Goal: Task Accomplishment & Management: Manage account settings

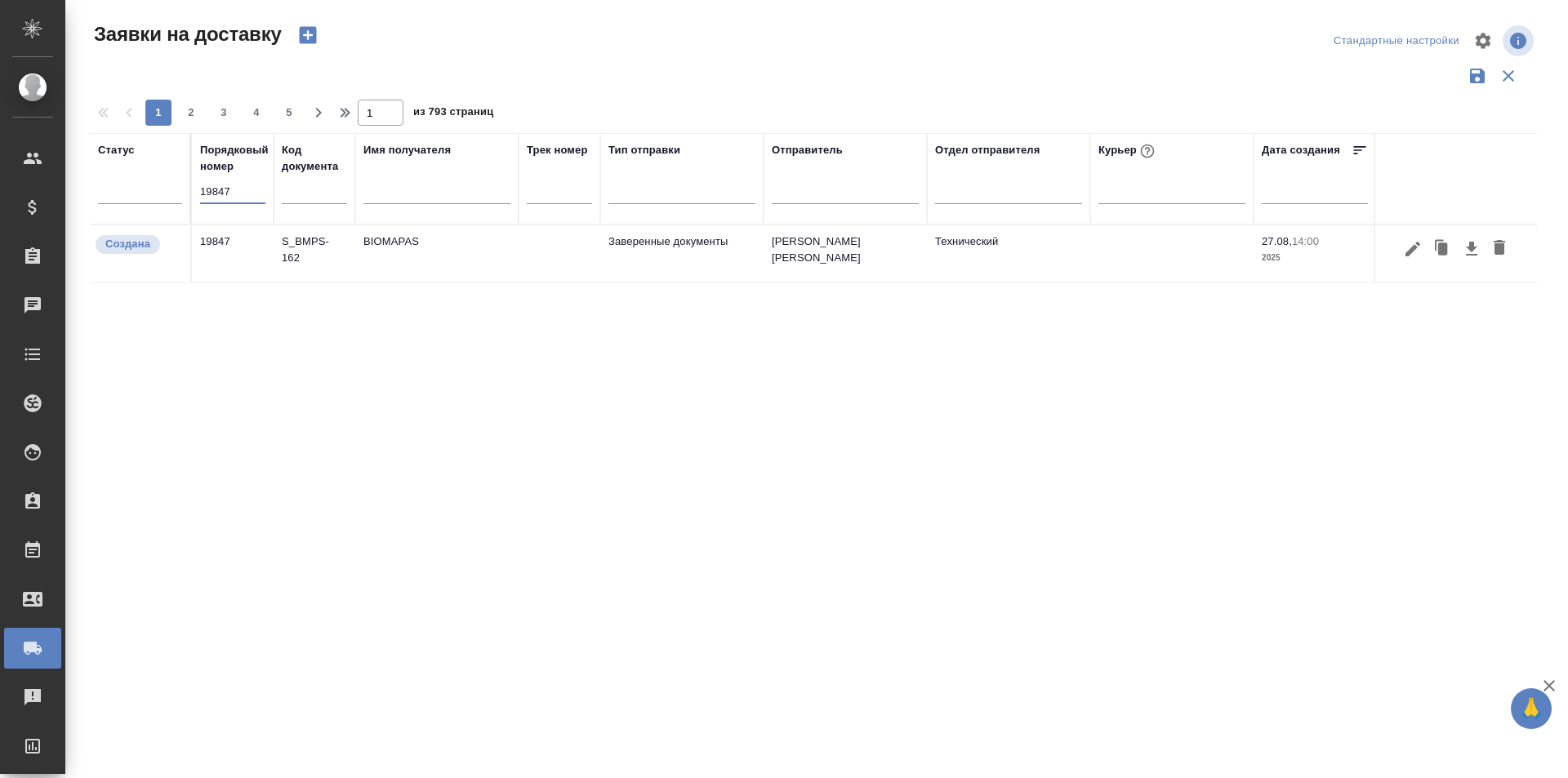
click at [251, 185] on input "19847" at bounding box center [233, 192] width 66 height 23
click at [251, 191] on input "19847" at bounding box center [233, 192] width 66 height 23
type input "1"
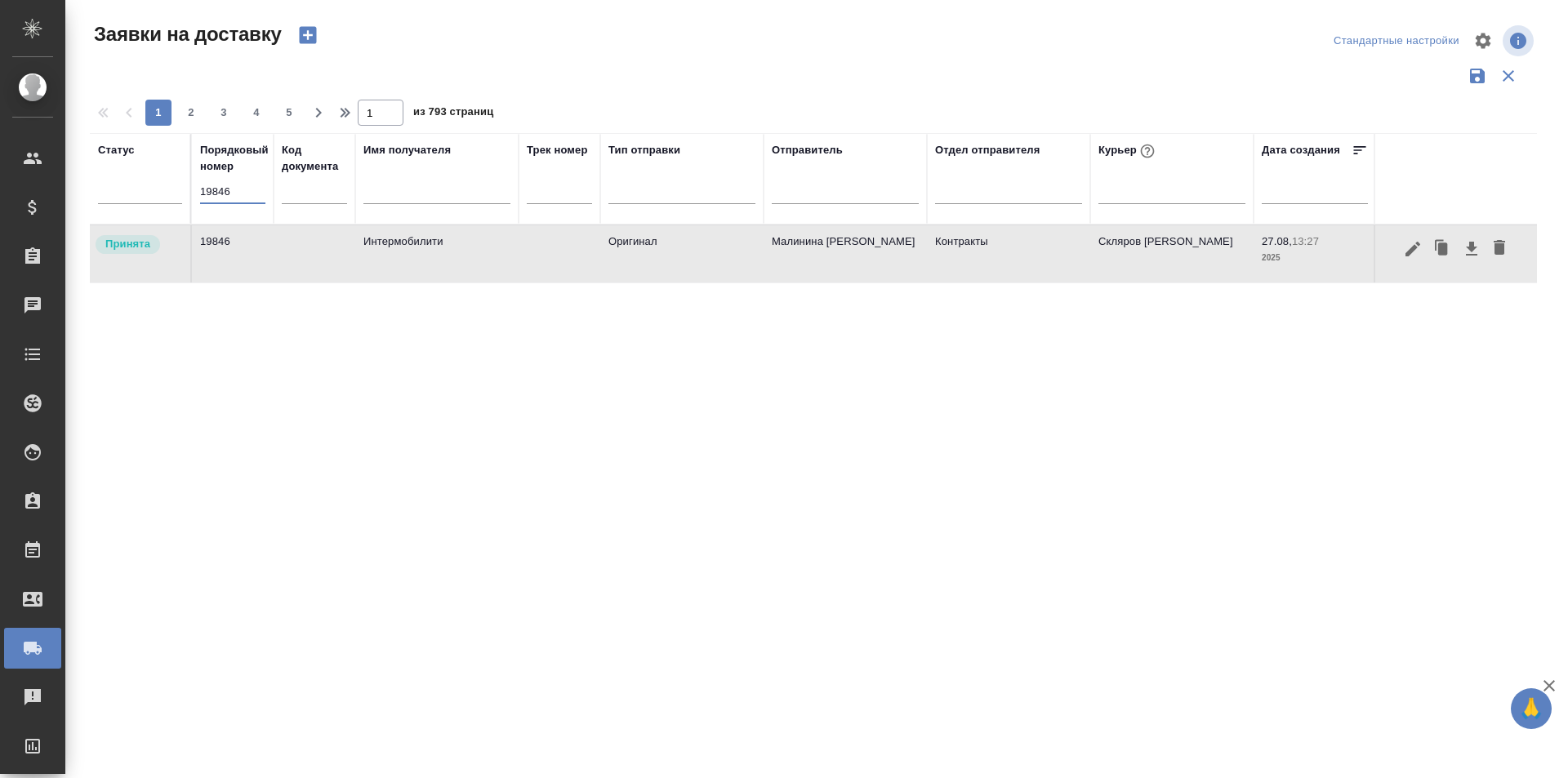
click at [227, 188] on input "19846" at bounding box center [233, 192] width 66 height 23
paste input "7"
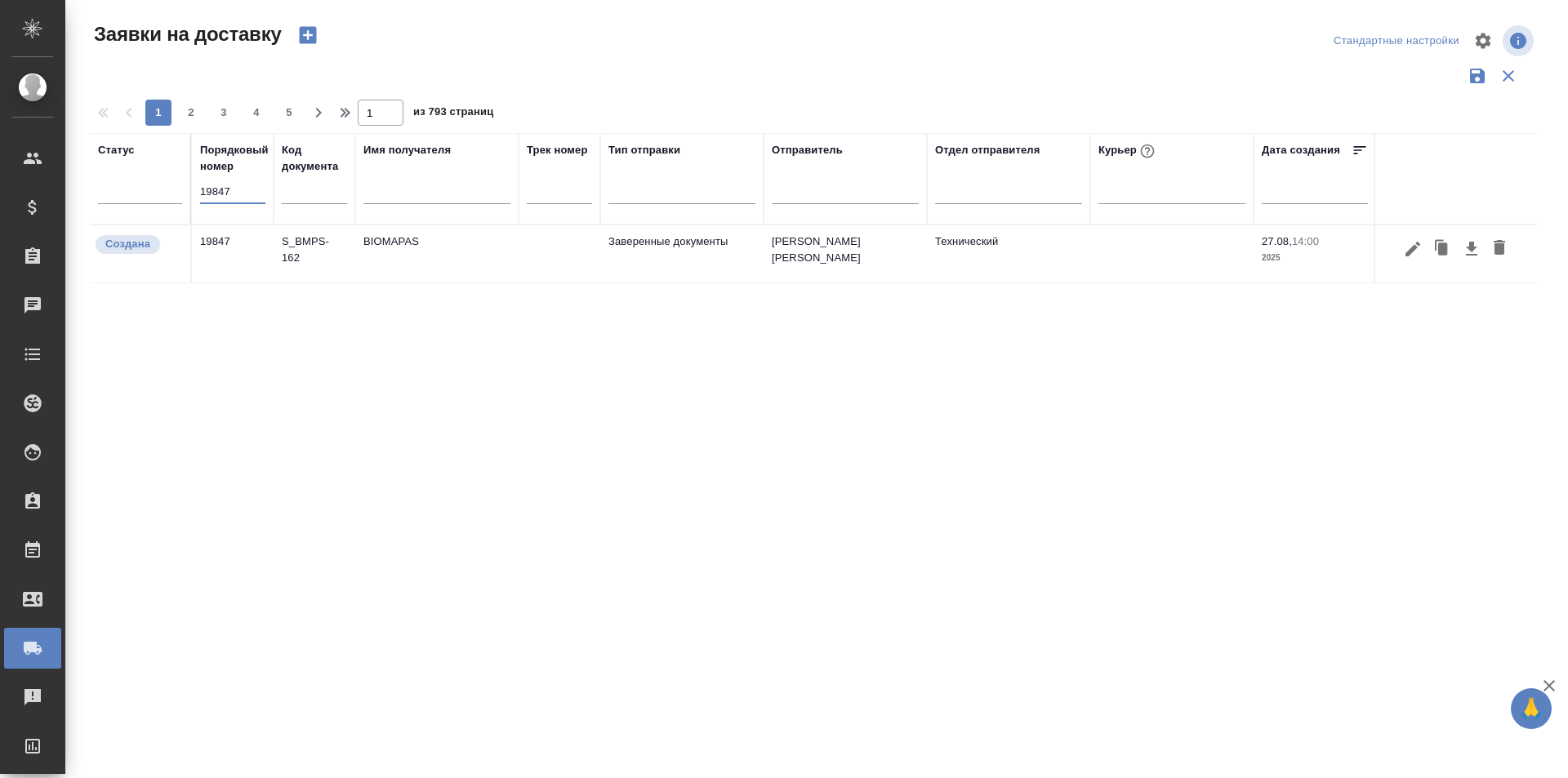
click at [211, 199] on input "19847" at bounding box center [233, 192] width 66 height 23
paste input "text"
drag, startPoint x: 178, startPoint y: 194, endPoint x: 114, endPoint y: 188, distance: 64.3
click at [114, 188] on tr "Статус Порядковый номер 19847 Код документа Имя получателя Трек номер Тип отпра…" at bounding box center [937, 179] width 1695 height 91
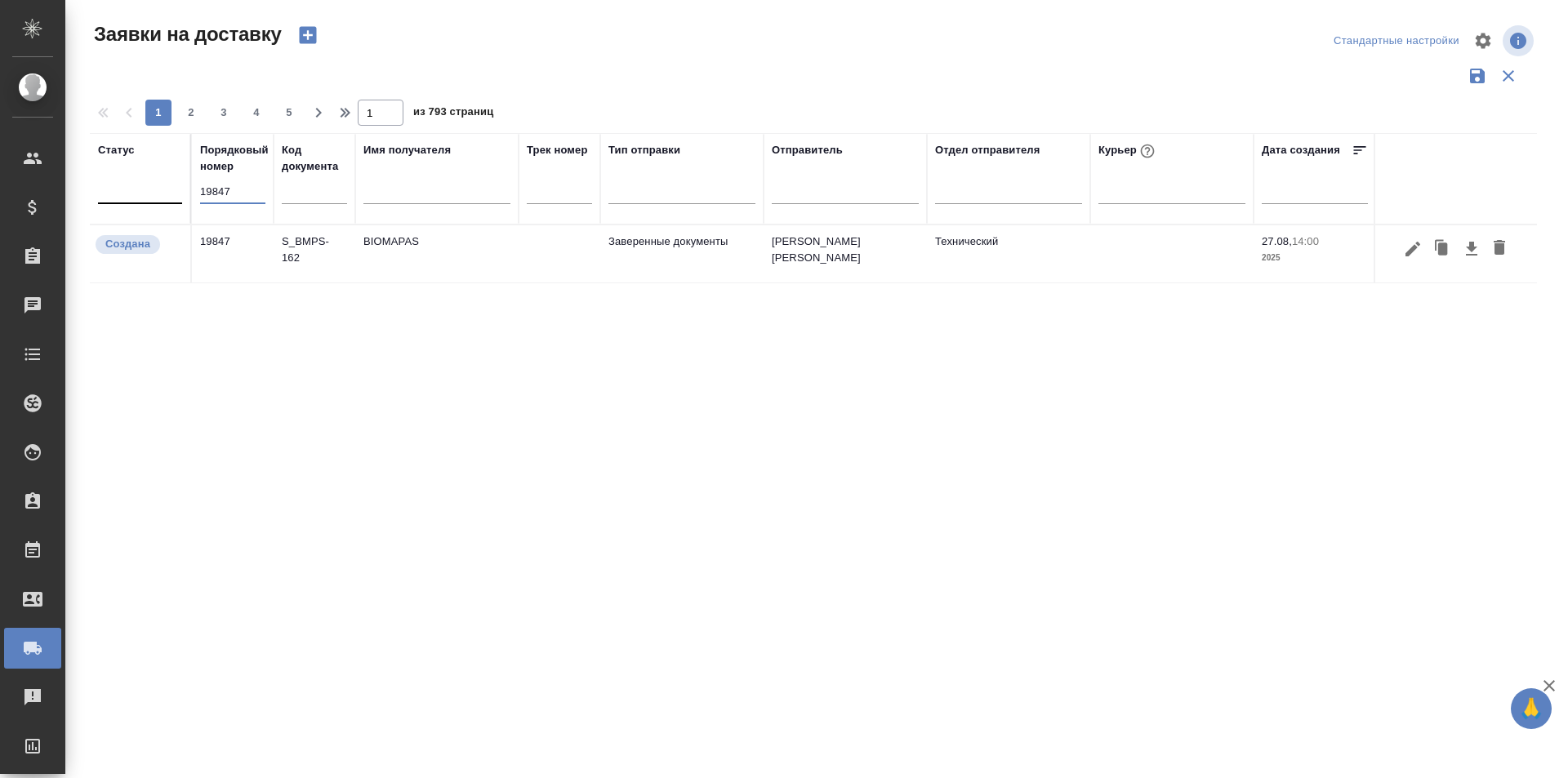
paste input "26"
type input "19826"
click at [1399, 249] on button "button" at bounding box center [1413, 249] width 28 height 31
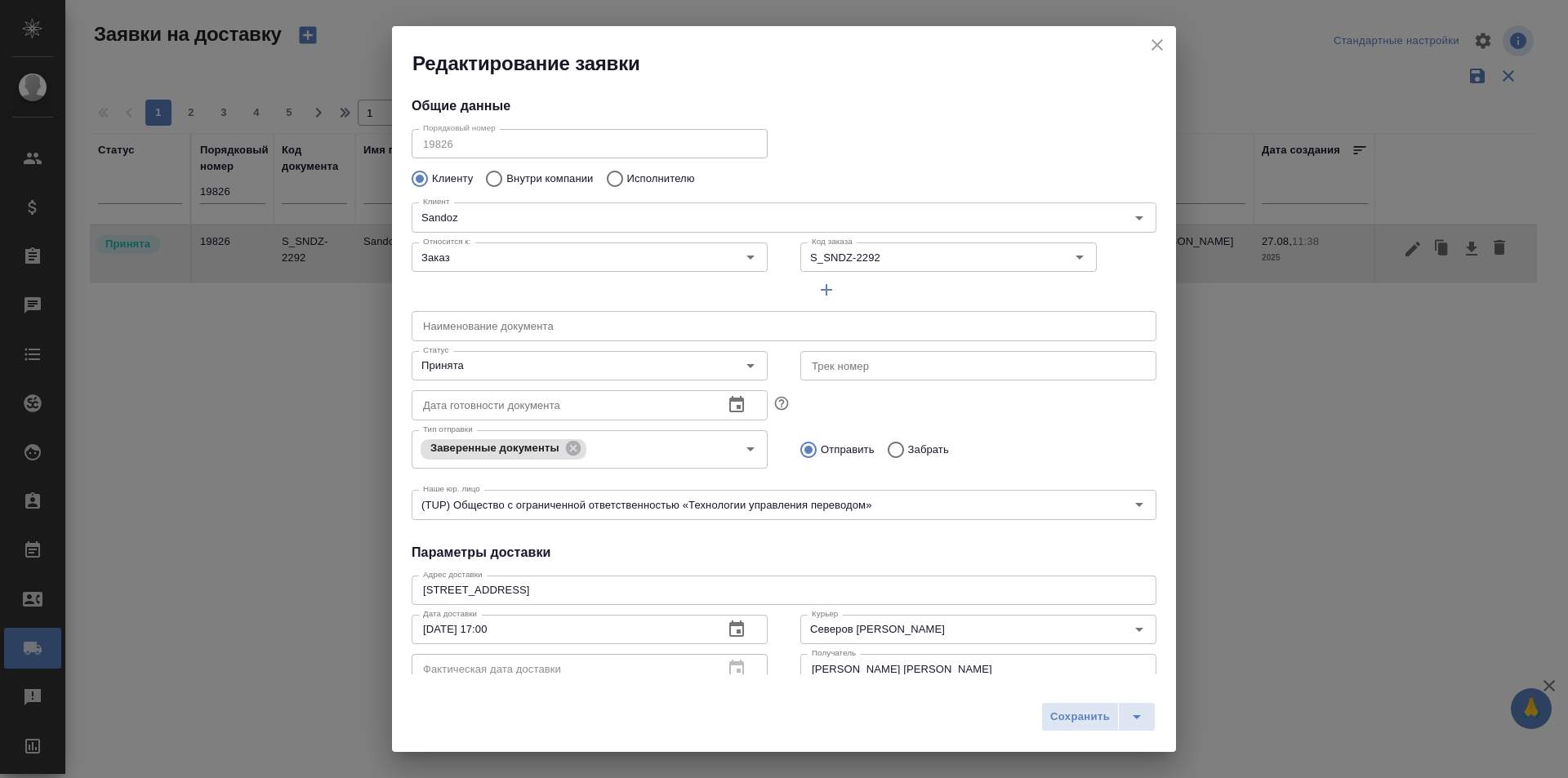
type input "Федорова Ирина"
type input "VIP клиенты"
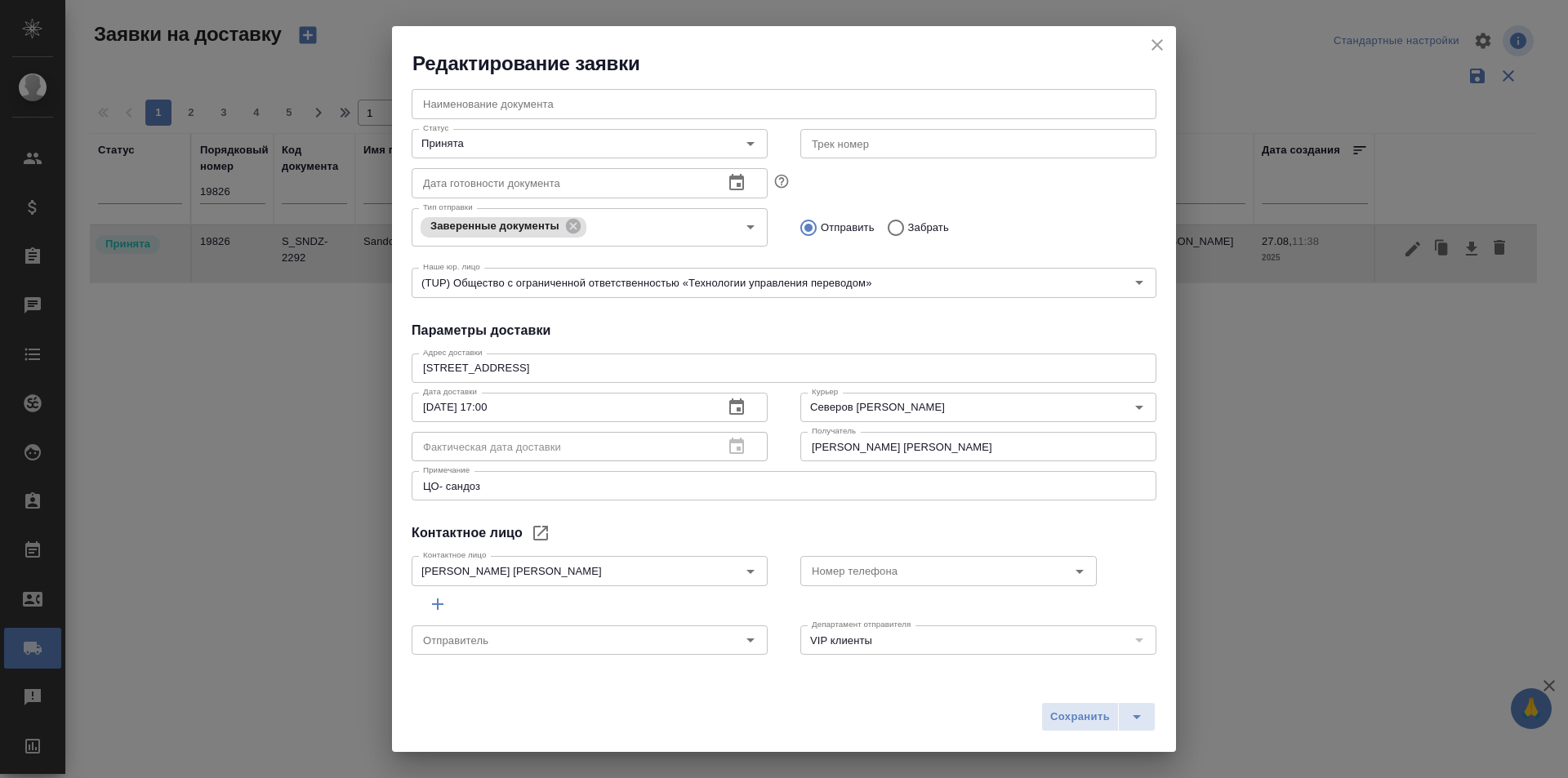
type input "Сайдашева Диляра"
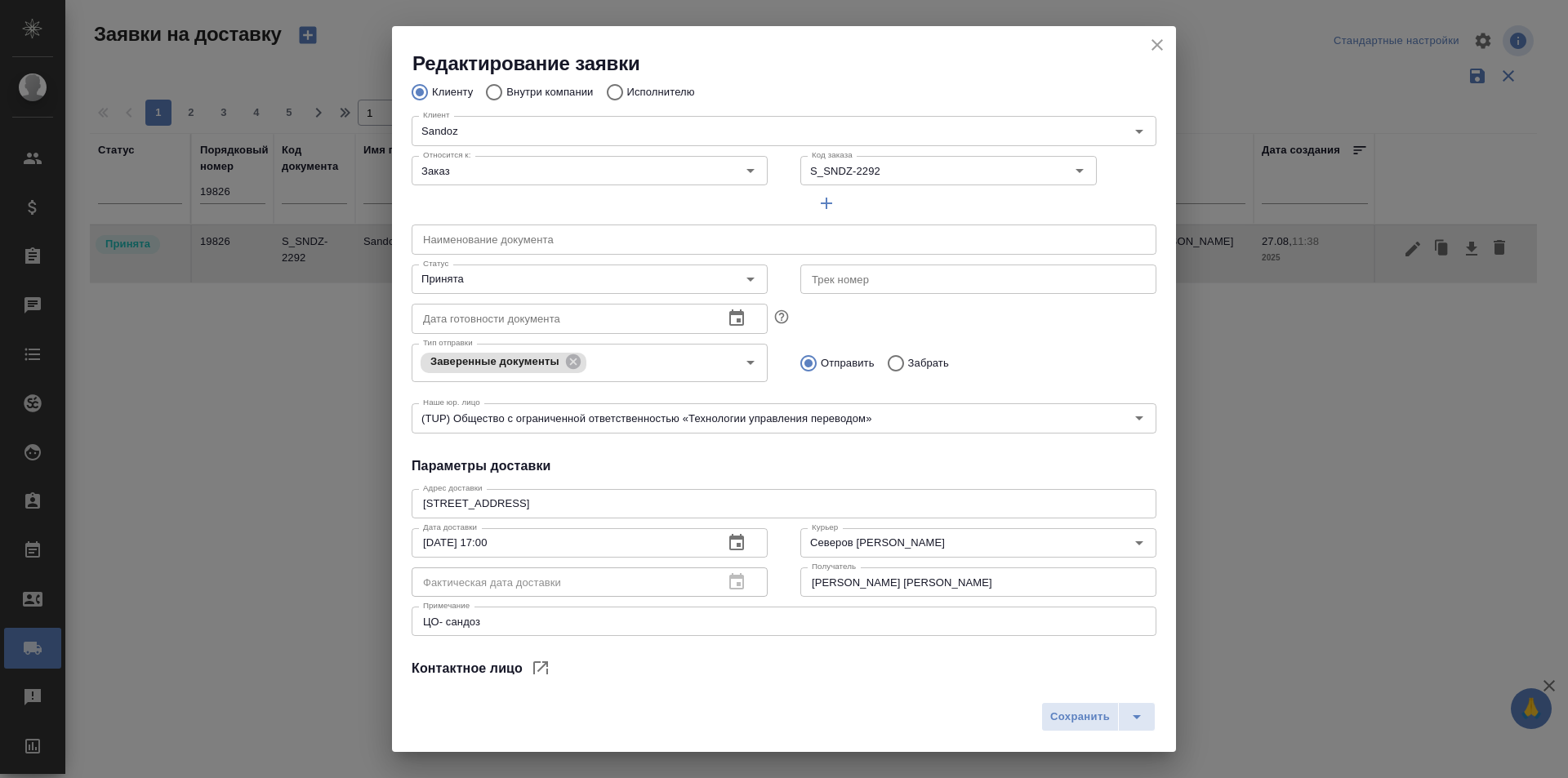
scroll to position [59, 0]
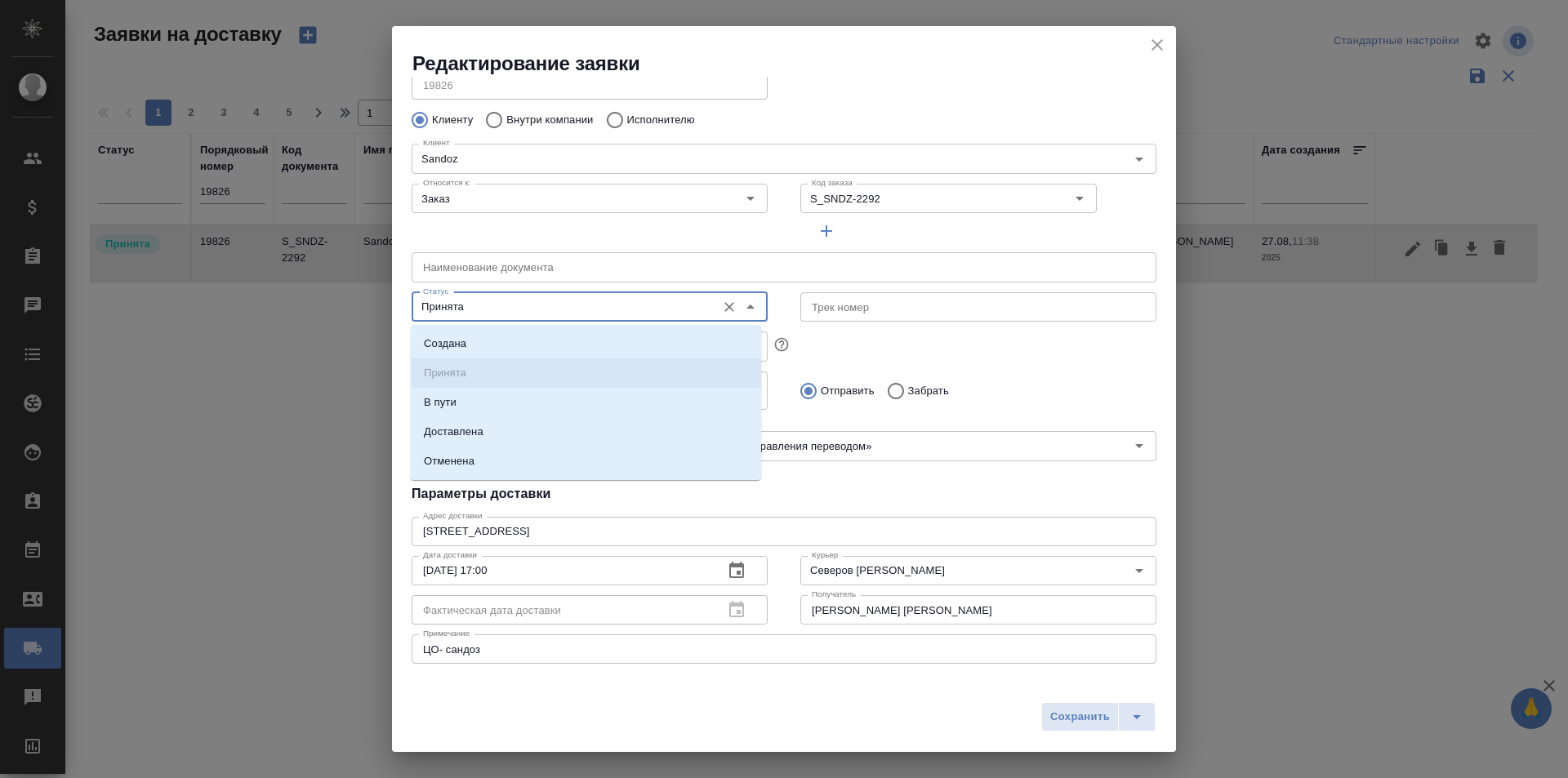
click at [569, 313] on input "Принята" at bounding box center [562, 307] width 291 height 20
click at [521, 434] on li "Доставлена" at bounding box center [585, 432] width 350 height 29
type input "Доставлена"
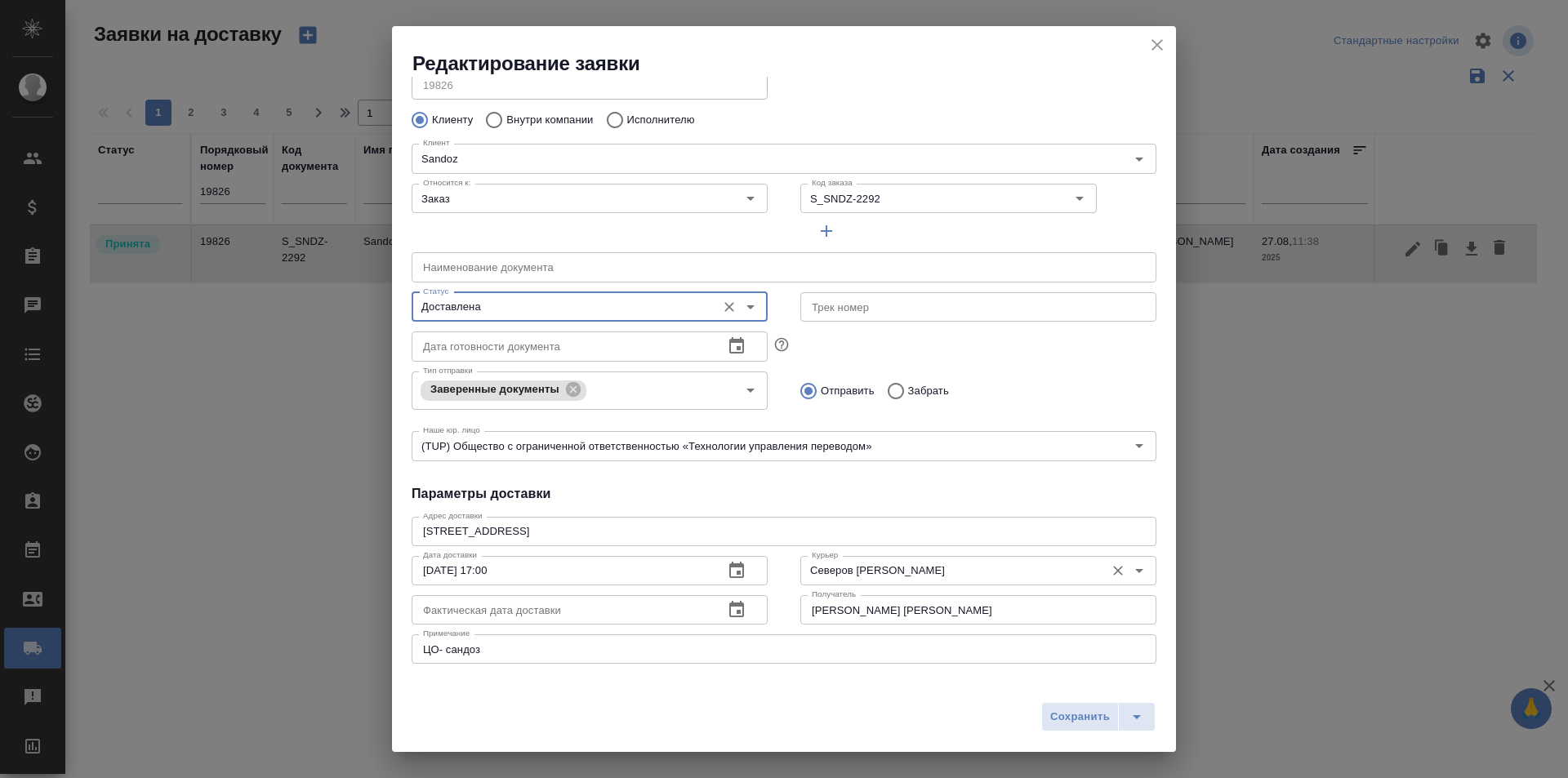
click at [867, 570] on input "Северов Олег" at bounding box center [951, 571] width 291 height 20
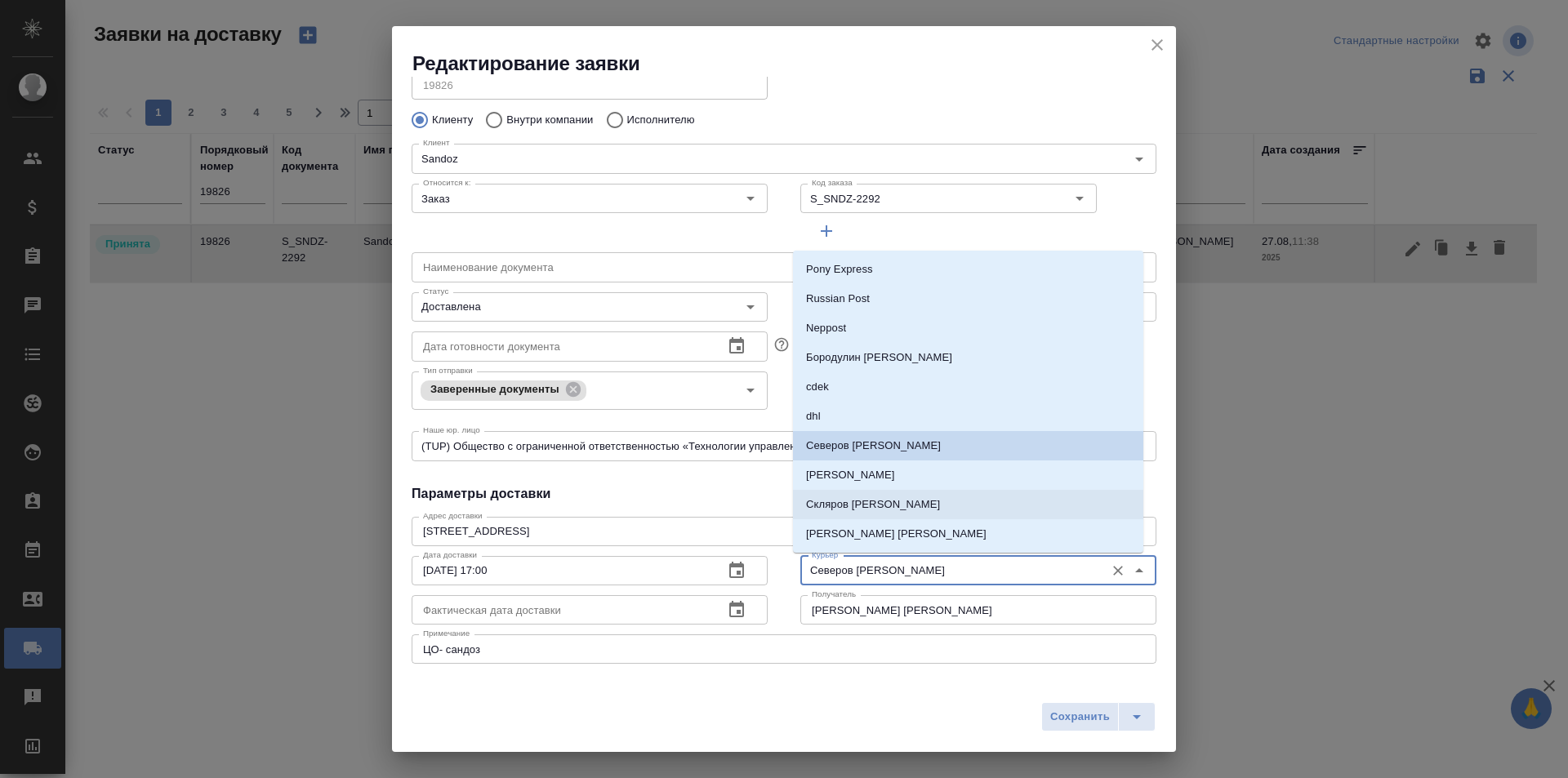
click at [861, 509] on p "Скляров Станислав" at bounding box center [872, 504] width 134 height 16
type input "Скляров Станислав"
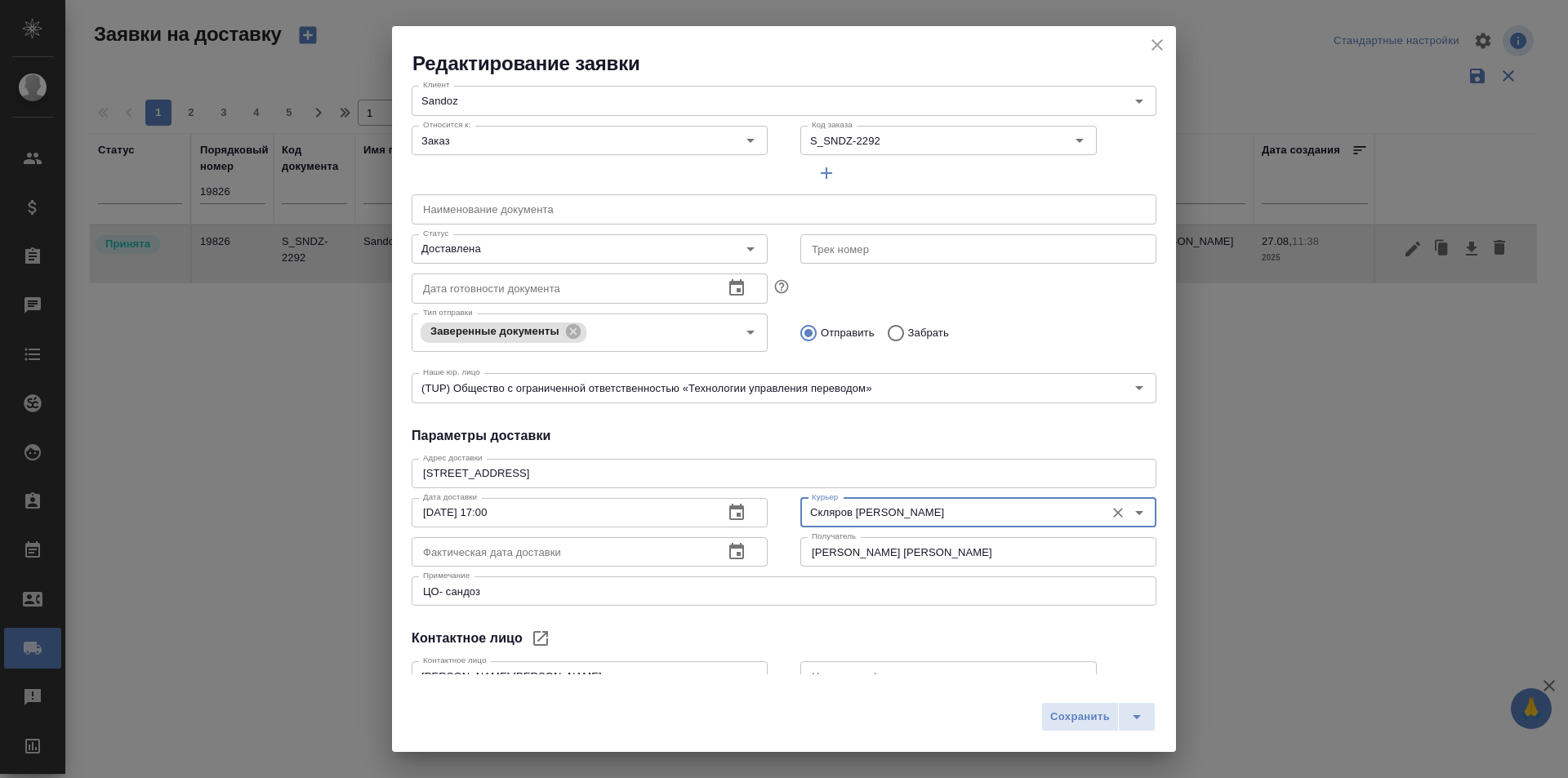
scroll to position [140, 0]
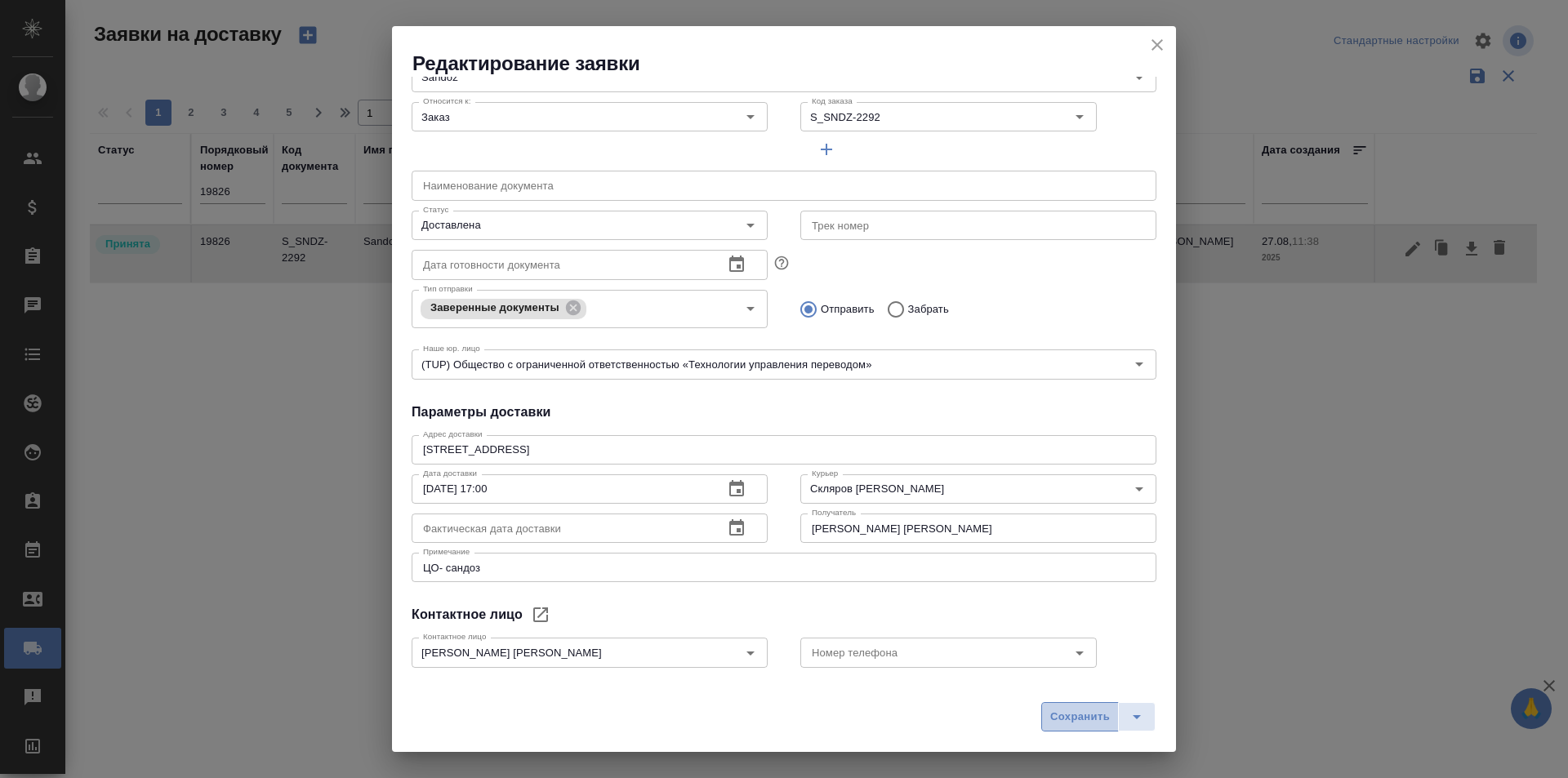
click at [1097, 718] on span "Сохранить" at bounding box center [1079, 717] width 60 height 19
type input "Принята"
type input "Северов Олег"
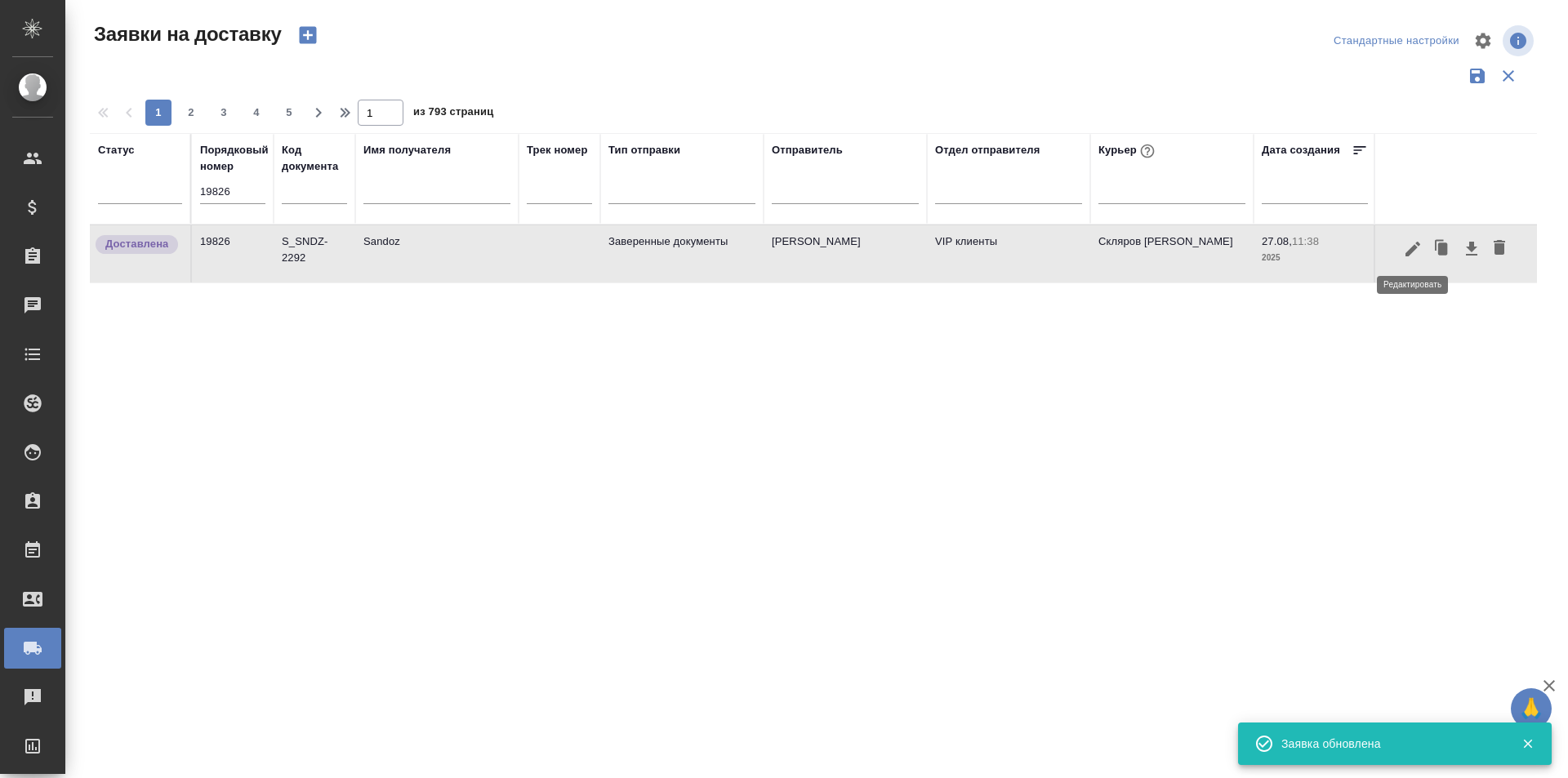
click at [1415, 252] on icon "button" at bounding box center [1413, 249] width 20 height 20
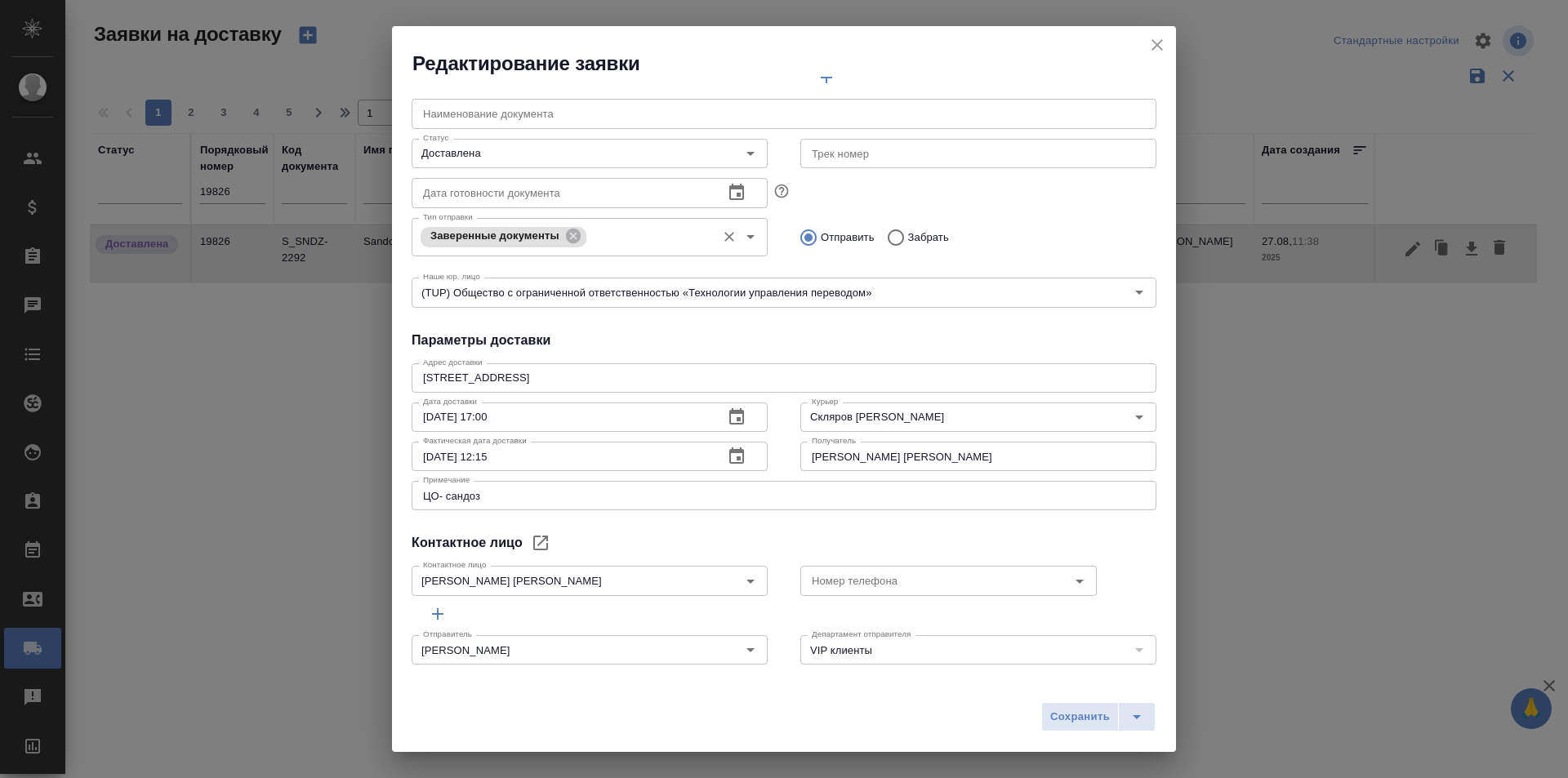
scroll to position [222, 0]
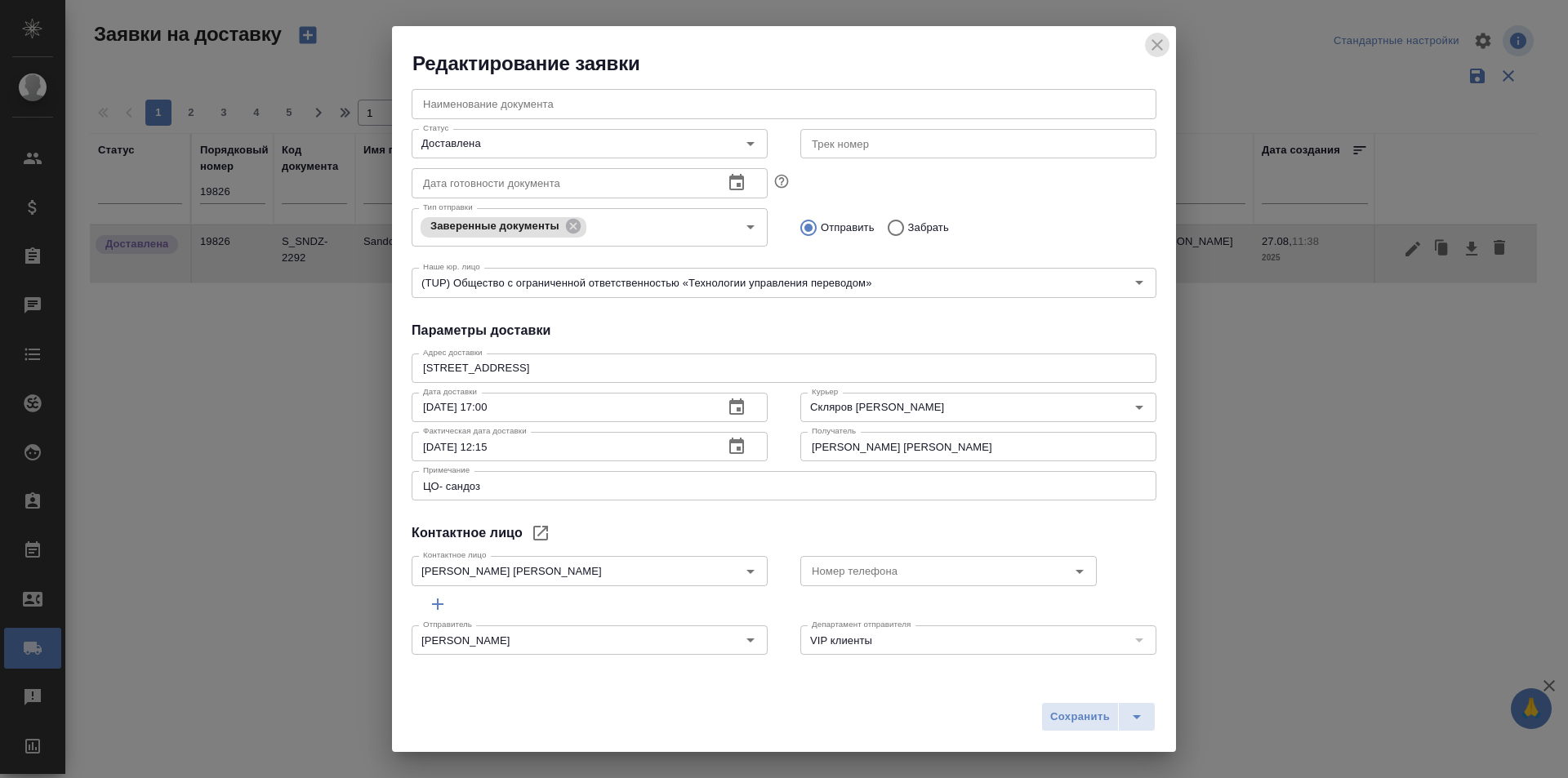
click at [1163, 44] on icon "close" at bounding box center [1158, 45] width 20 height 20
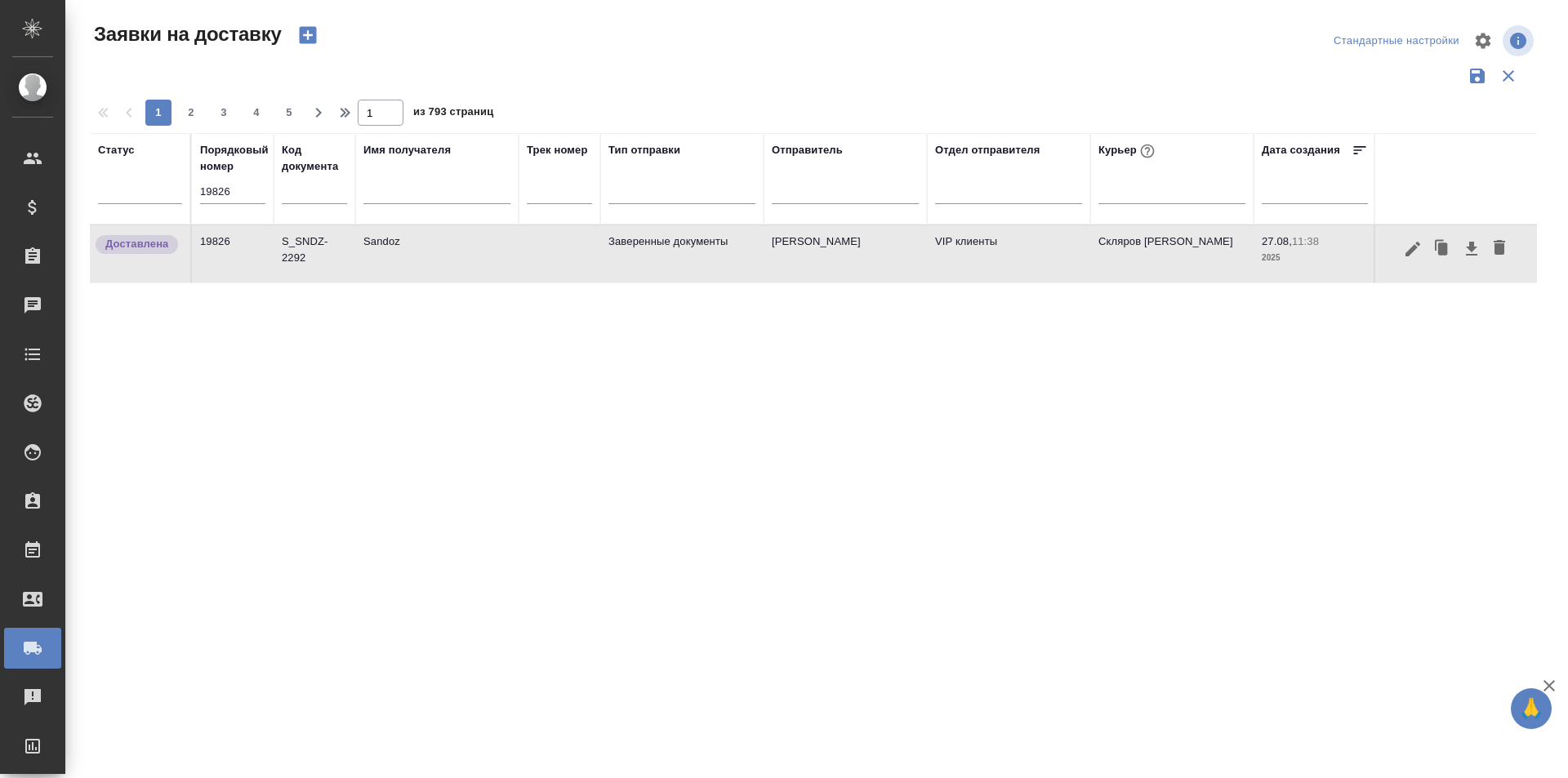
click at [246, 197] on input "19826" at bounding box center [233, 192] width 66 height 23
paste input "46"
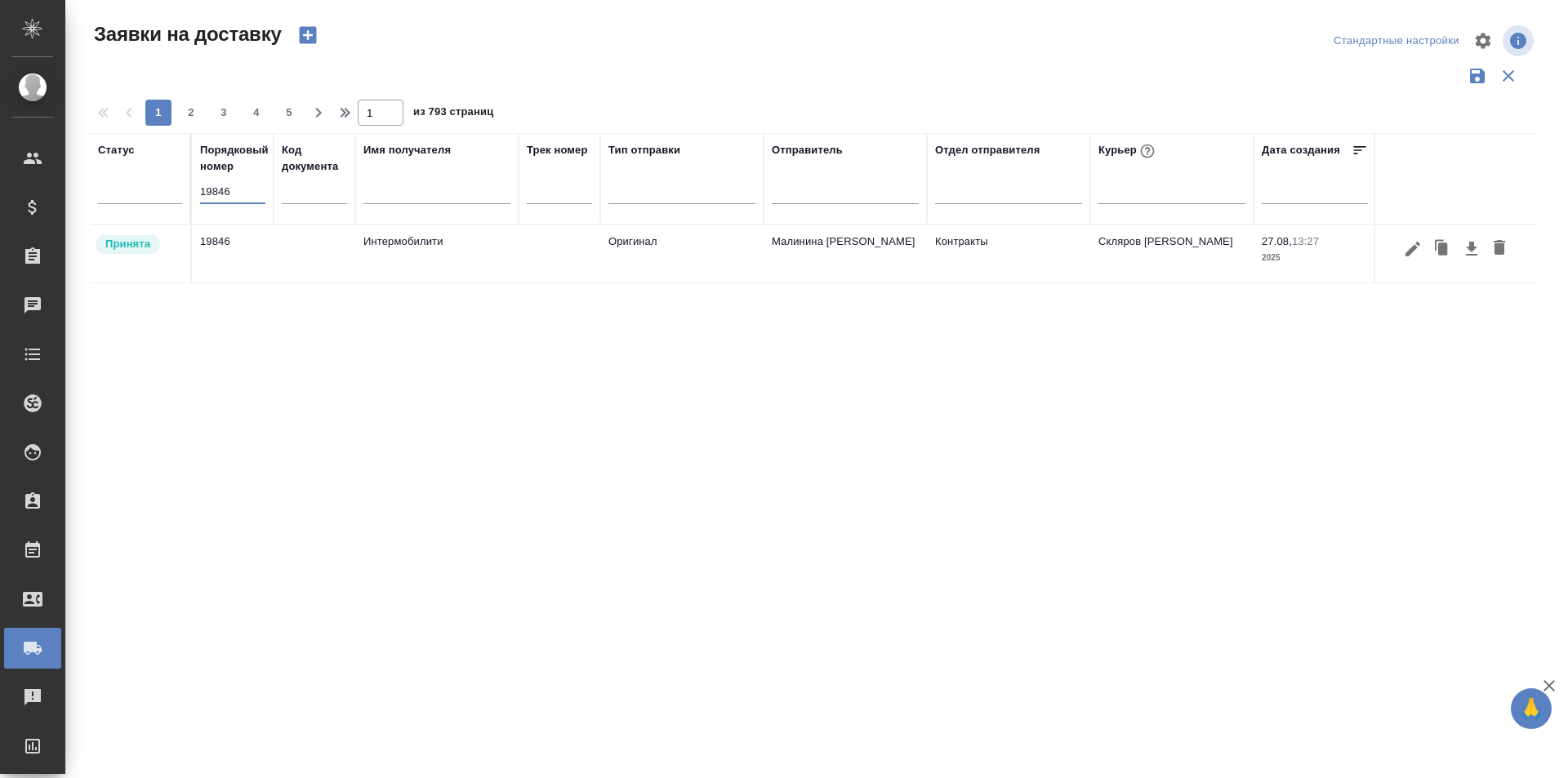
type input "19846"
click at [1404, 248] on icon "button" at bounding box center [1413, 249] width 20 height 20
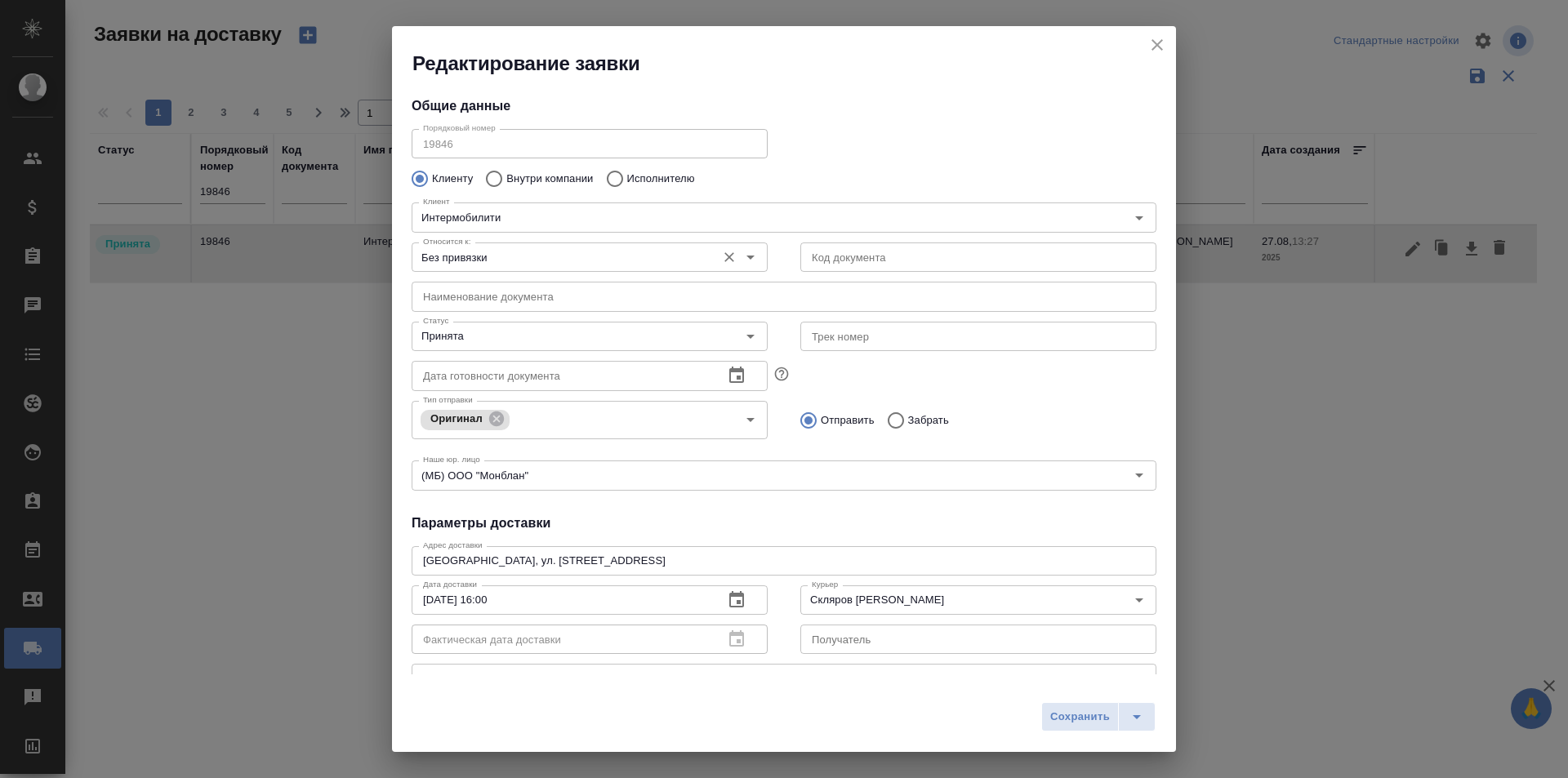
type input "Збанацкая Элина"
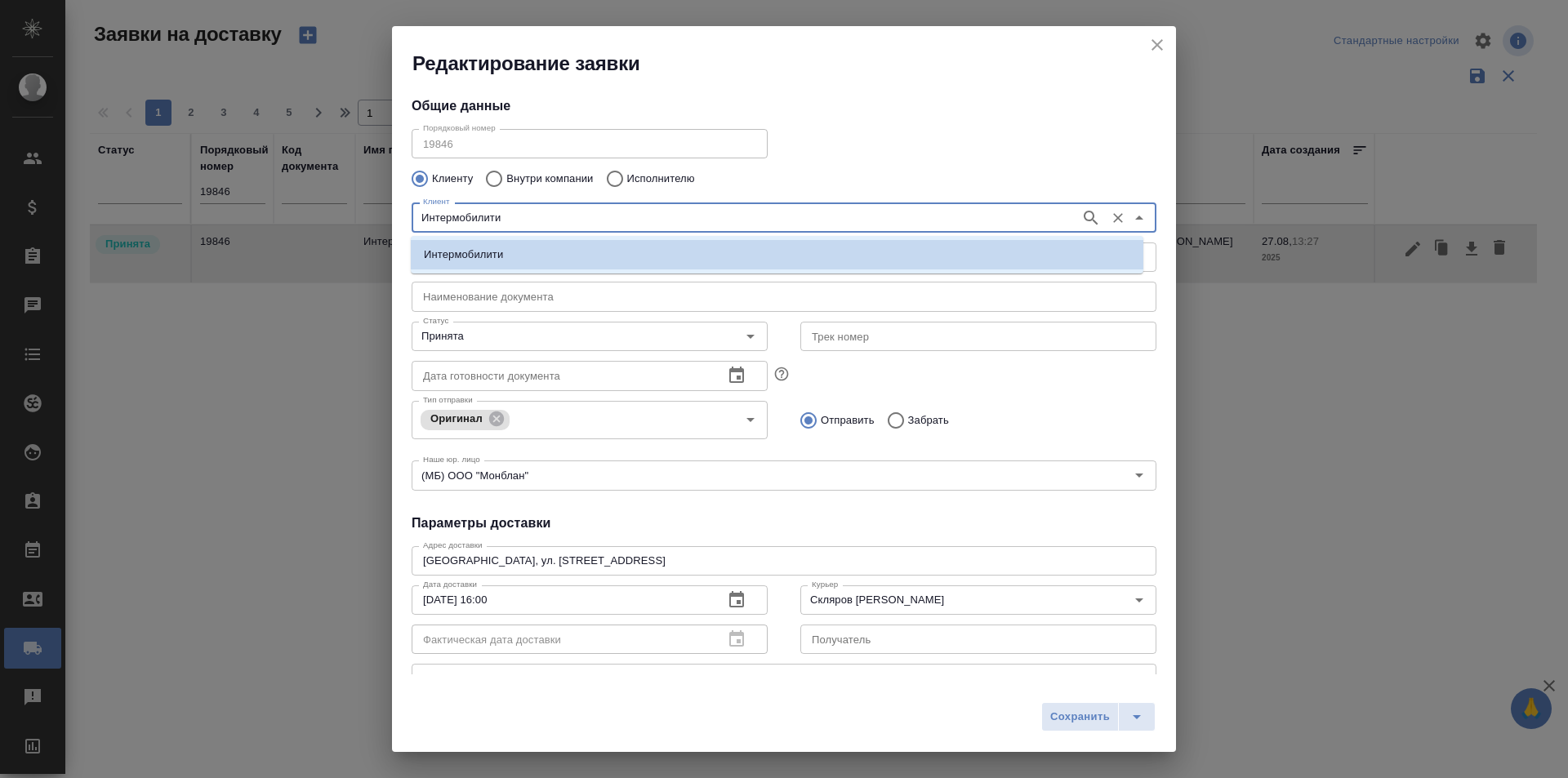
drag, startPoint x: 531, startPoint y: 211, endPoint x: 350, endPoint y: 215, distance: 181.0
click at [350, 215] on div "Редактирование заявки Общие данные Порядковый номер 19846 Порядковый номер Клие…" at bounding box center [784, 389] width 1568 height 778
